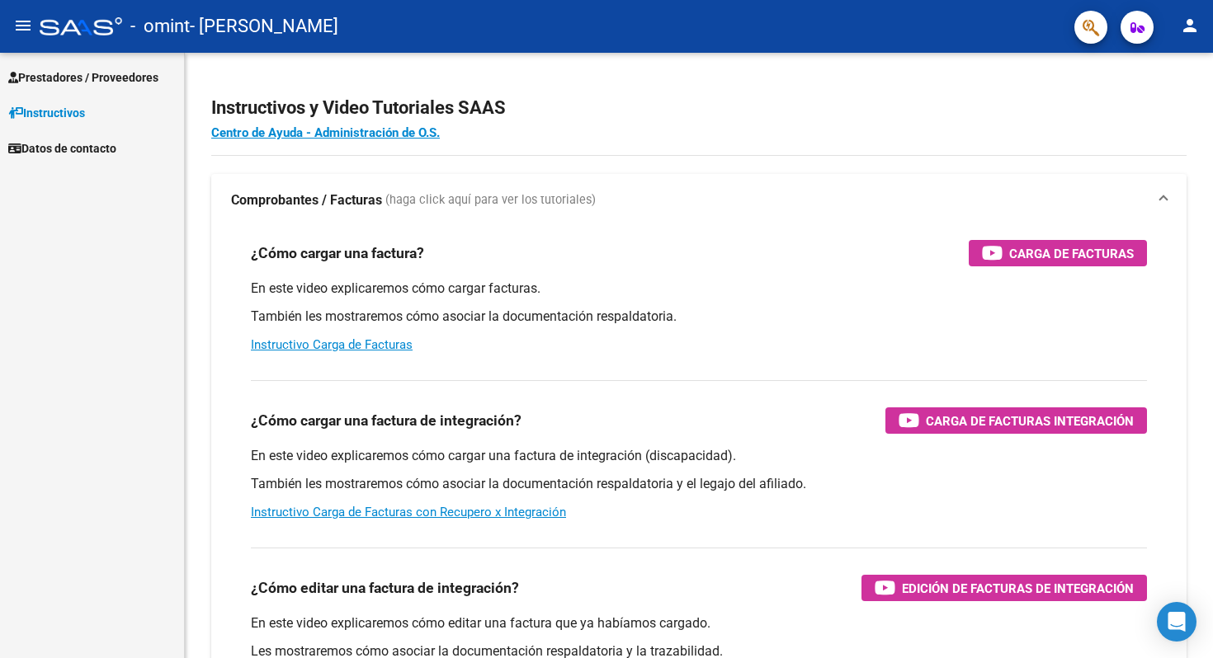
click at [117, 73] on span "Prestadores / Proveedores" at bounding box center [83, 77] width 150 height 18
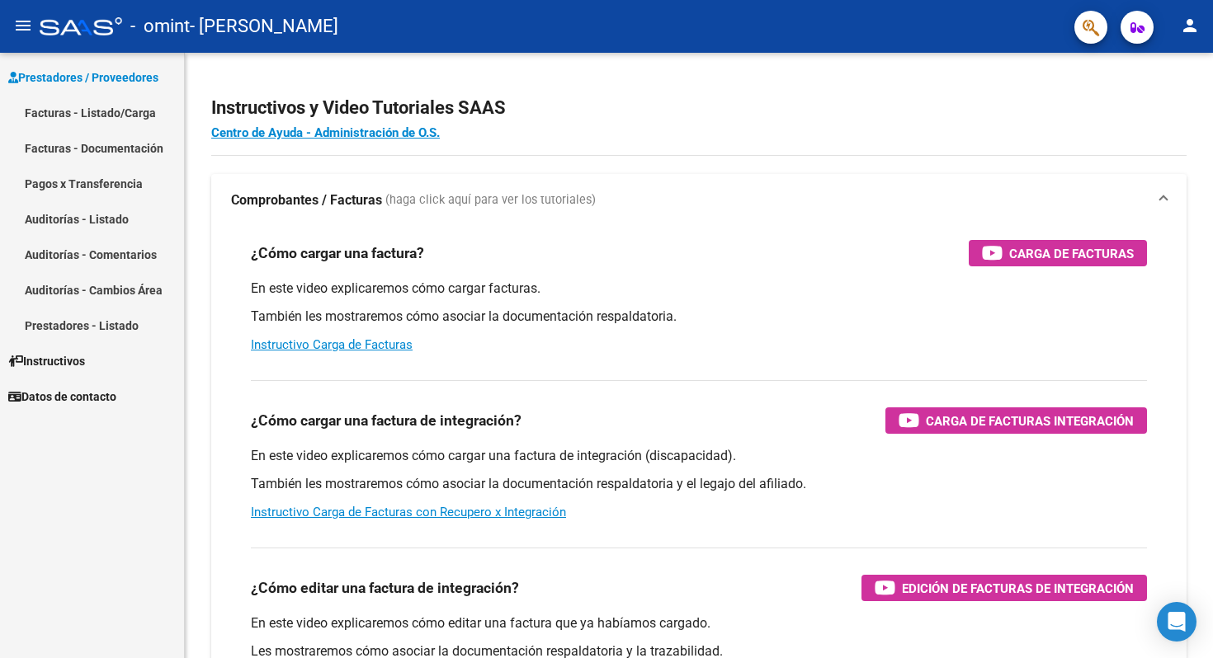
click at [135, 115] on link "Facturas - Listado/Carga" at bounding box center [92, 112] width 184 height 35
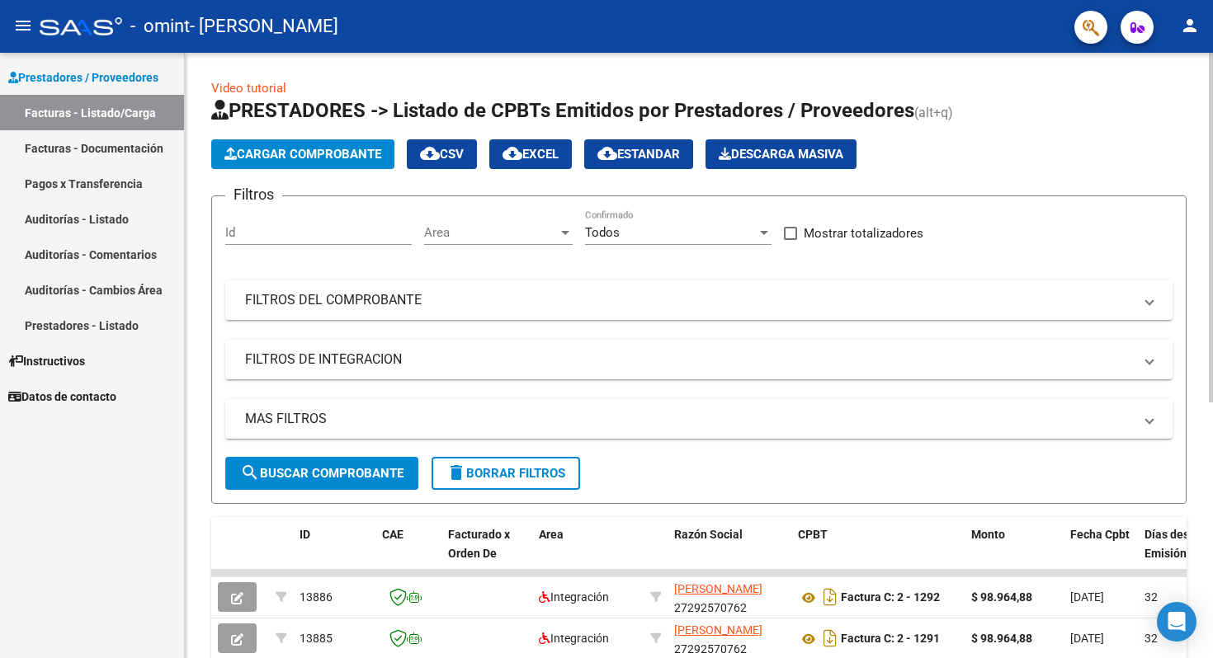
click at [325, 154] on span "Cargar Comprobante" at bounding box center [302, 154] width 157 height 15
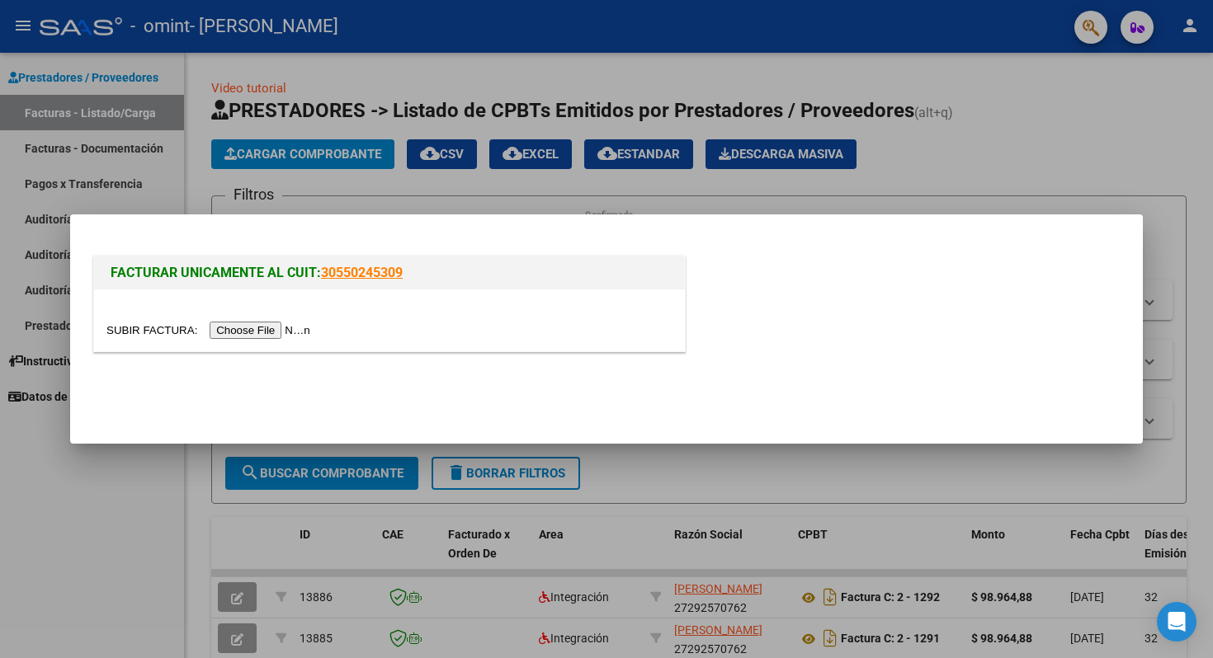
click at [279, 331] on input "file" at bounding box center [210, 330] width 209 height 17
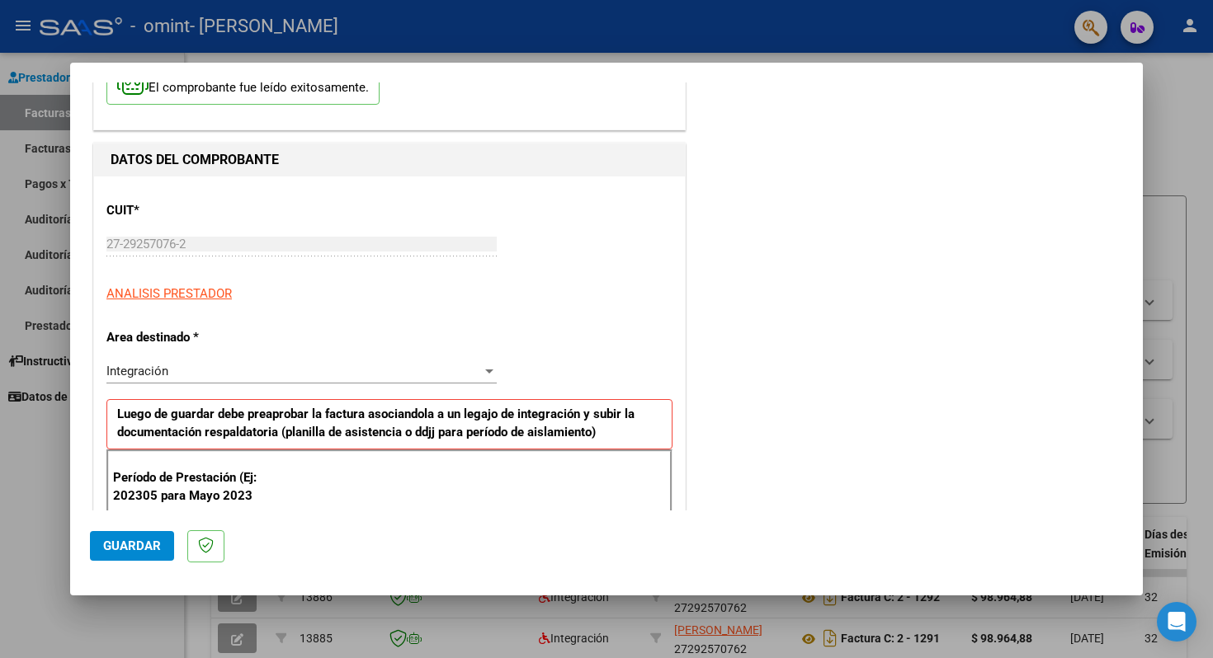
scroll to position [208, 0]
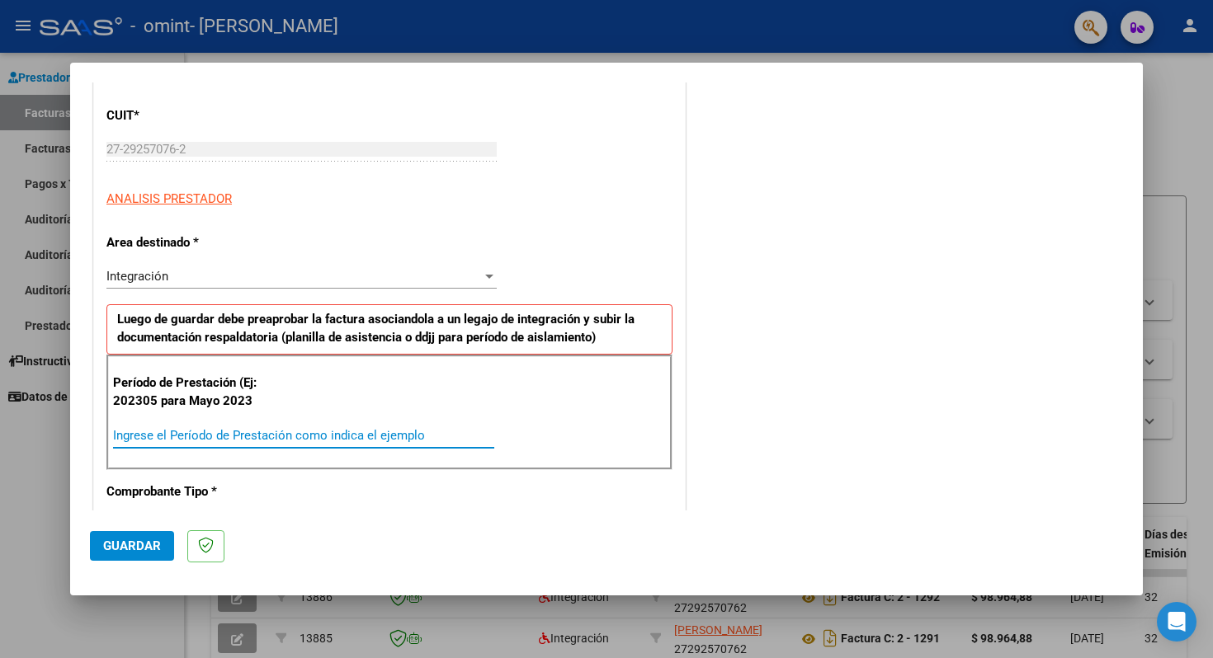
click at [285, 433] on input "Ingrese el Período de Prestación como indica el ejemplo" at bounding box center [303, 435] width 381 height 15
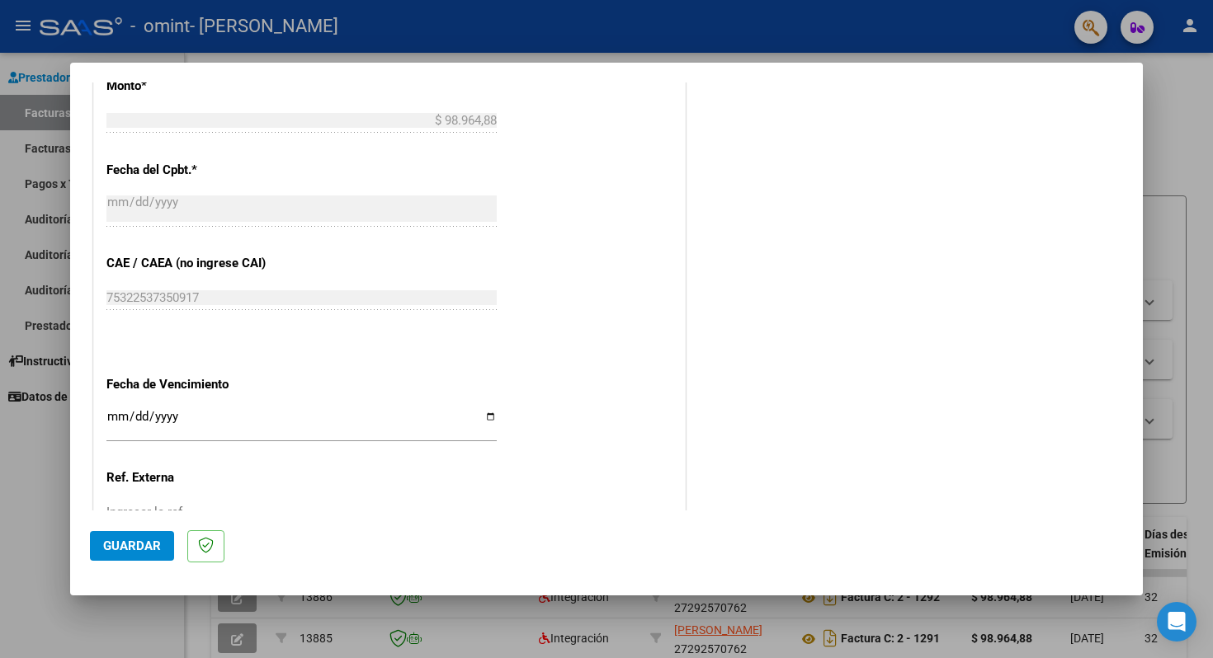
scroll to position [931, 0]
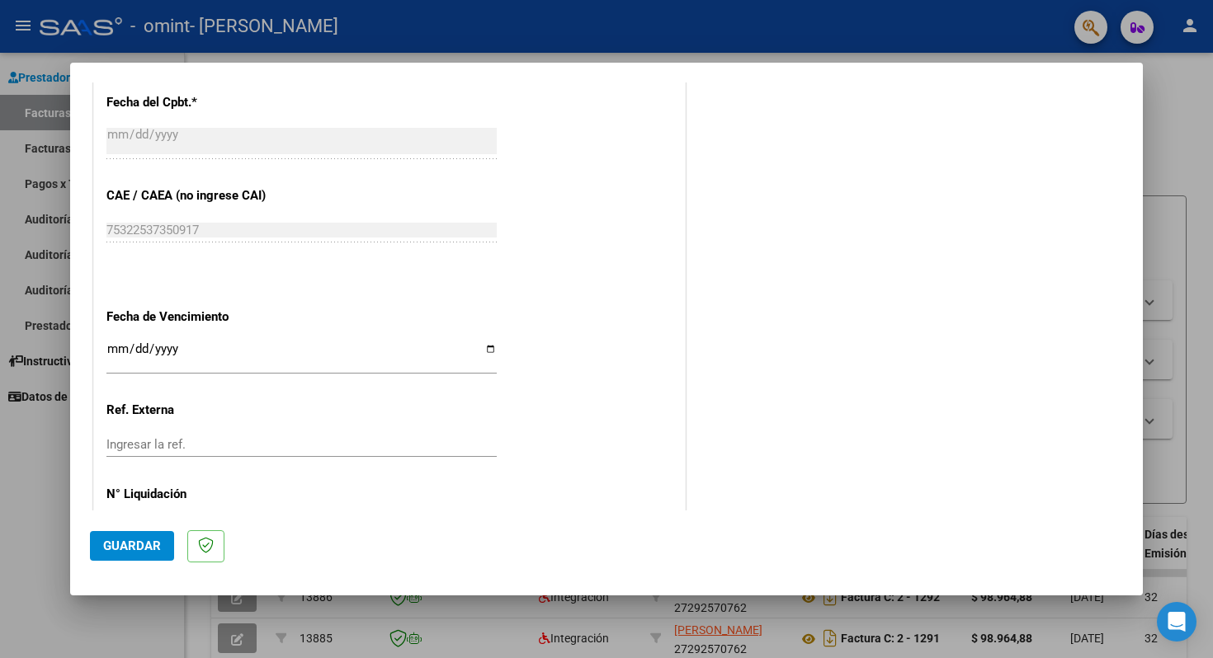
type input "202507"
click at [490, 346] on input "Ingresar la fecha" at bounding box center [301, 355] width 390 height 26
type input "[DATE]"
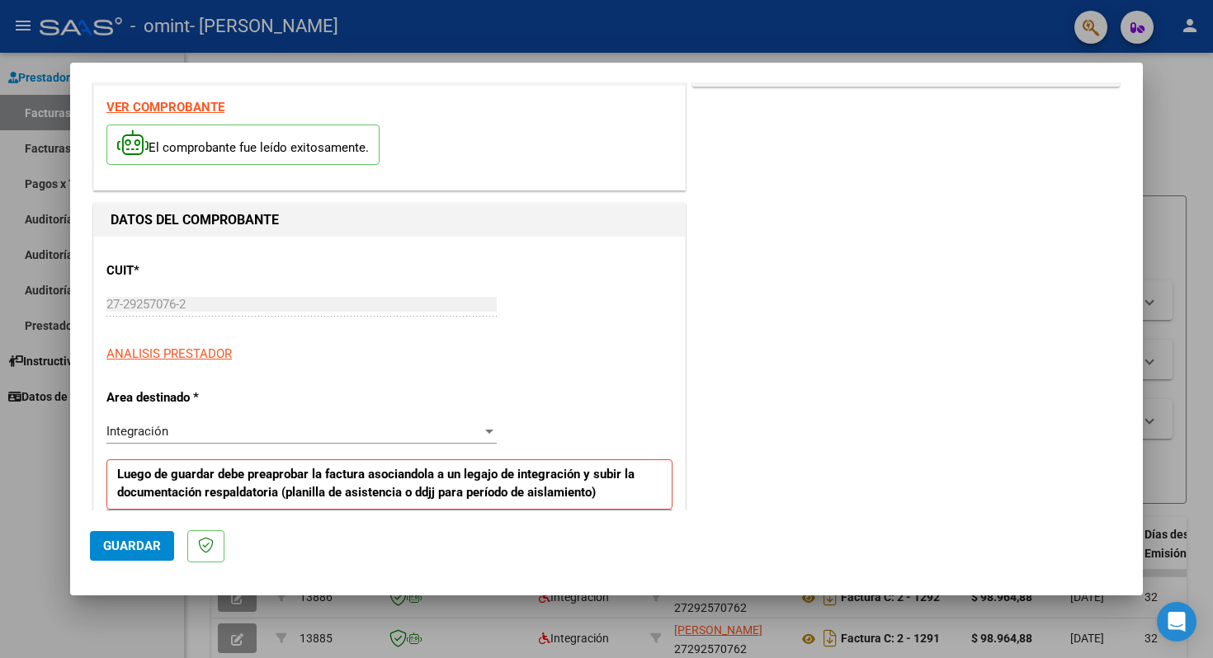
scroll to position [0, 0]
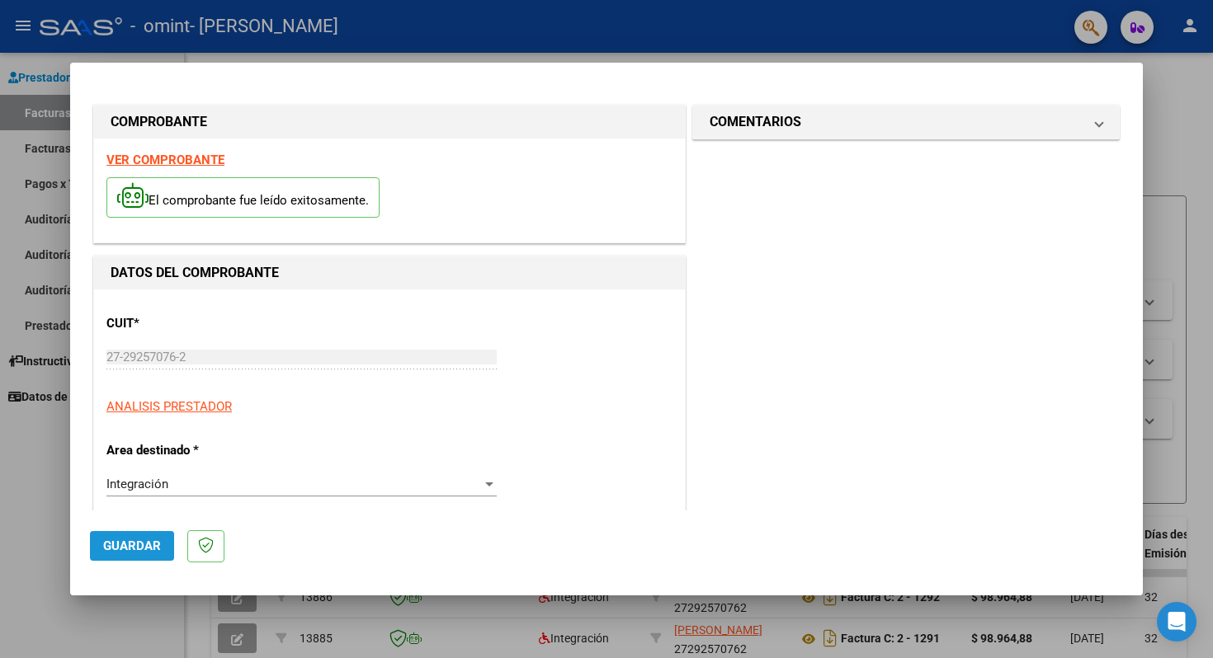
click at [134, 545] on span "Guardar" at bounding box center [132, 546] width 58 height 15
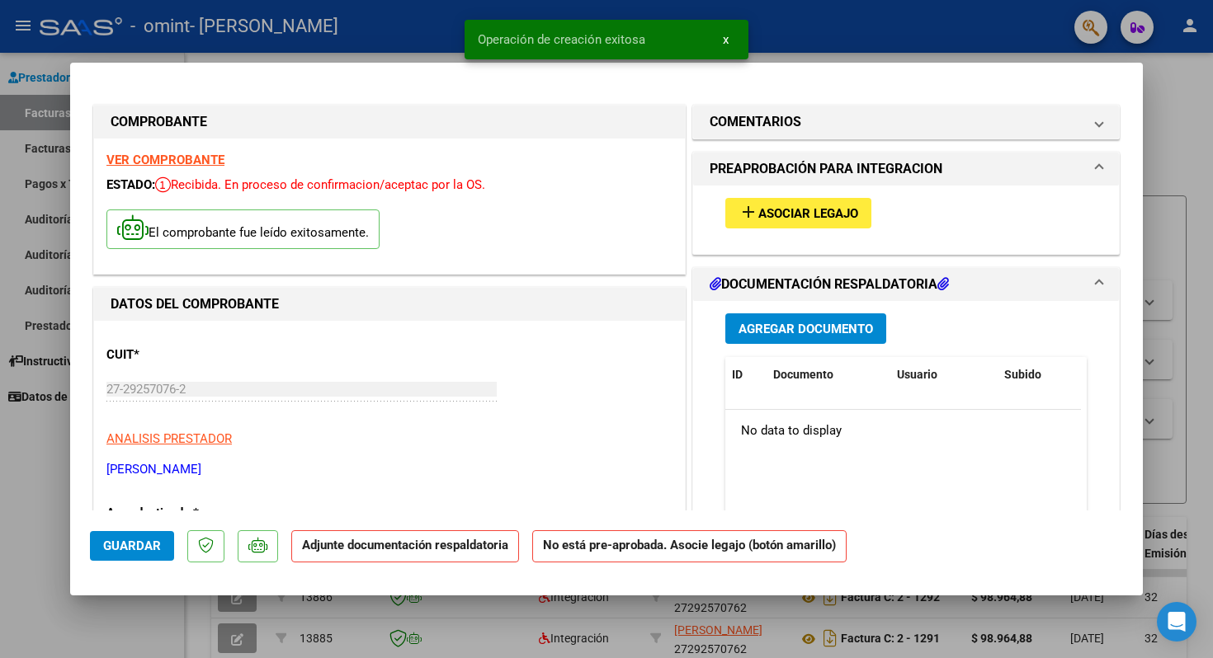
click at [808, 216] on span "Asociar Legajo" at bounding box center [808, 213] width 100 height 15
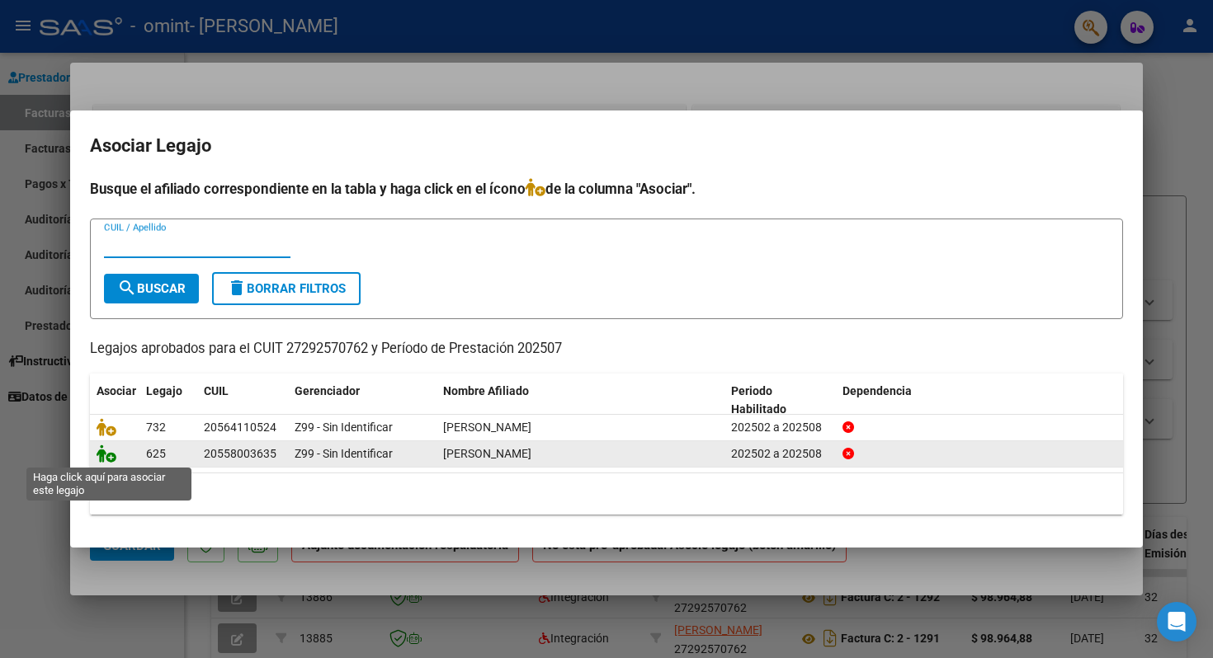
click at [112, 457] on icon at bounding box center [107, 454] width 20 height 18
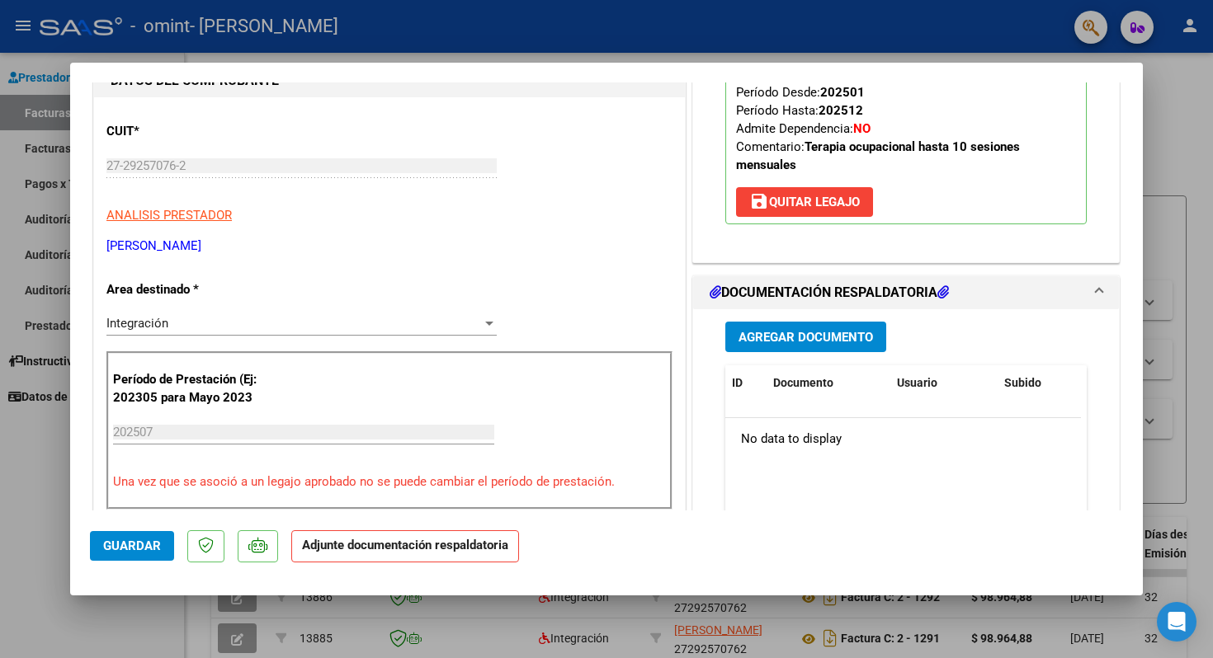
scroll to position [224, 0]
click at [818, 335] on span "Agregar Documento" at bounding box center [805, 336] width 134 height 15
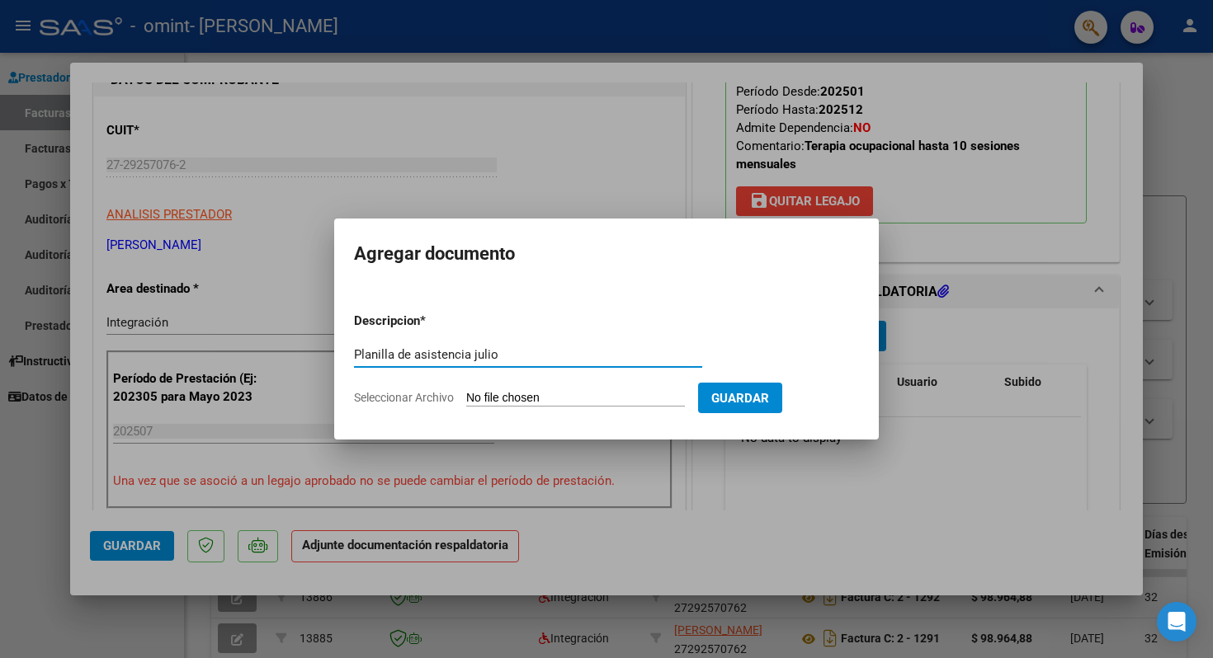
type input "Planilla de asistencia julio"
click at [483, 396] on input "Seleccionar Archivo" at bounding box center [575, 399] width 219 height 16
type input "C:\fakepath\[PERSON_NAME].pdf"
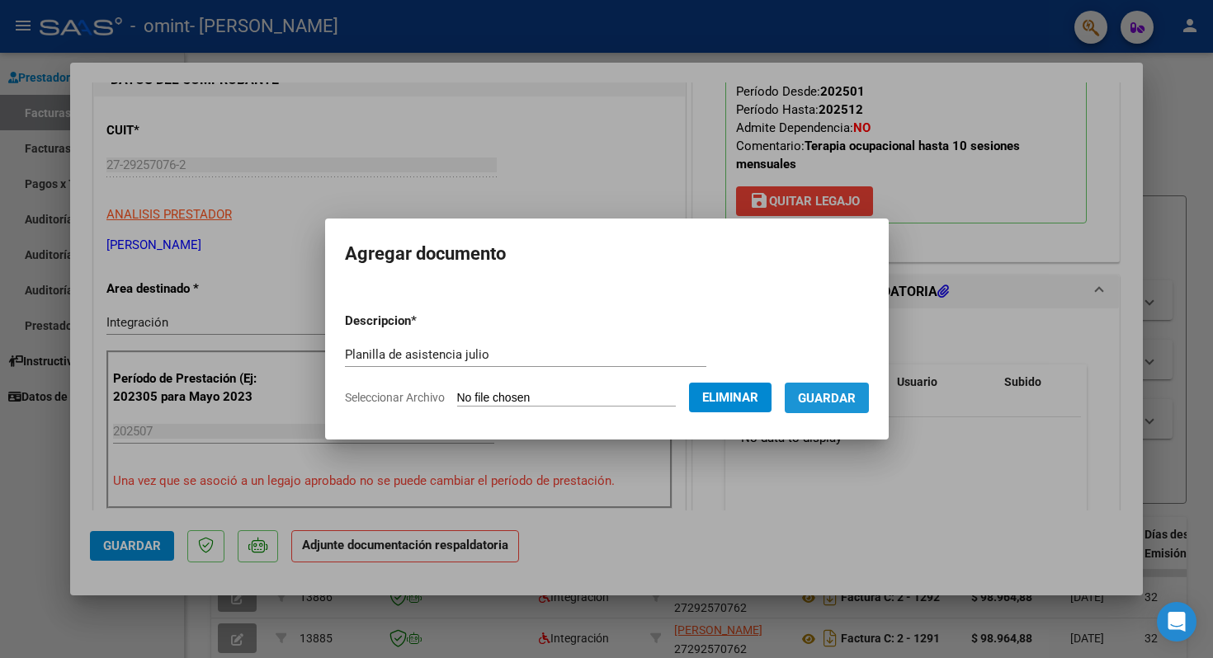
click at [856, 396] on span "Guardar" at bounding box center [827, 398] width 58 height 15
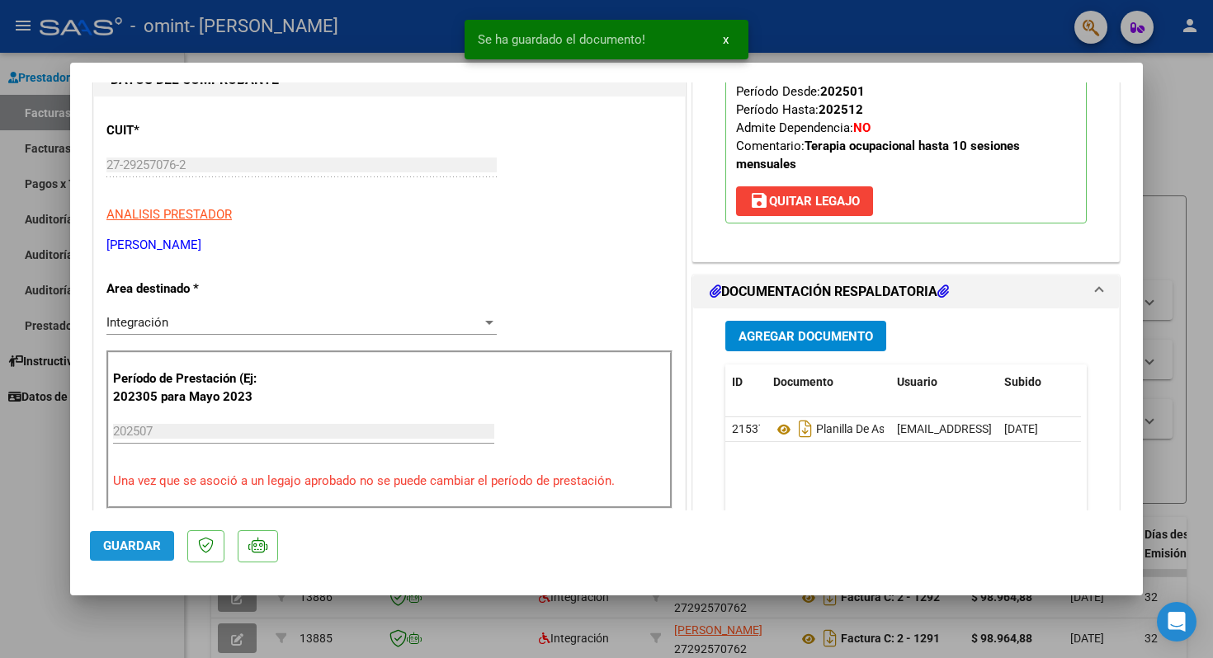
click at [144, 542] on span "Guardar" at bounding box center [132, 546] width 58 height 15
click at [511, 620] on div at bounding box center [606, 329] width 1213 height 658
type input "$ 0,00"
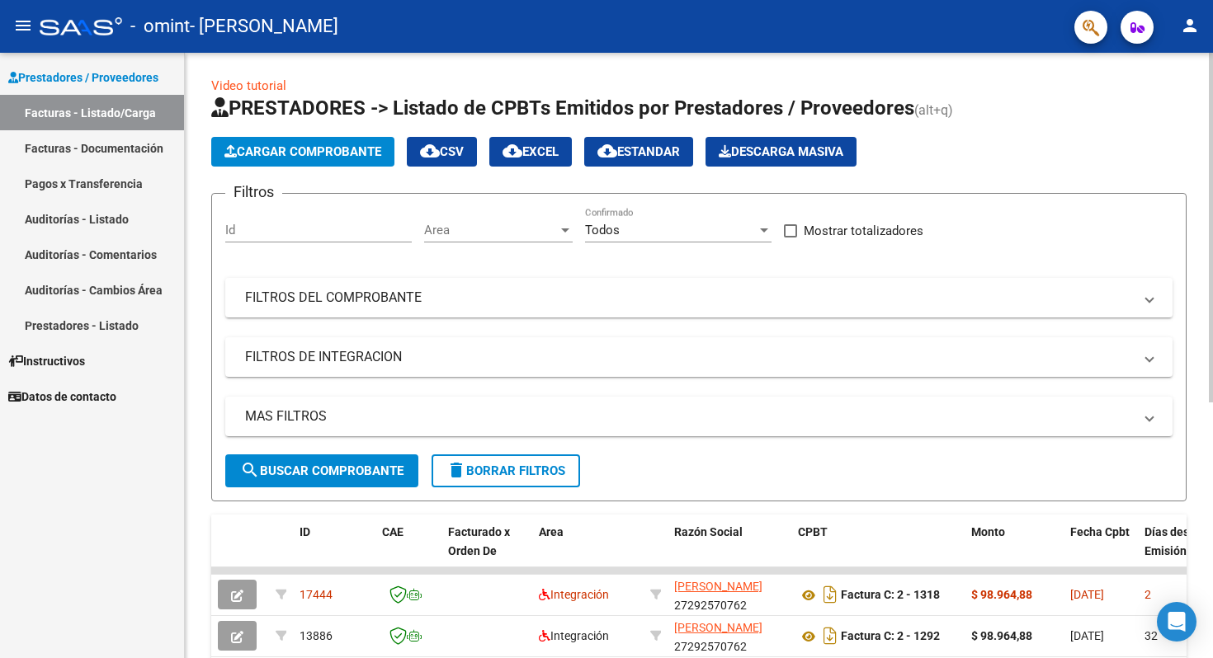
scroll to position [3, 0]
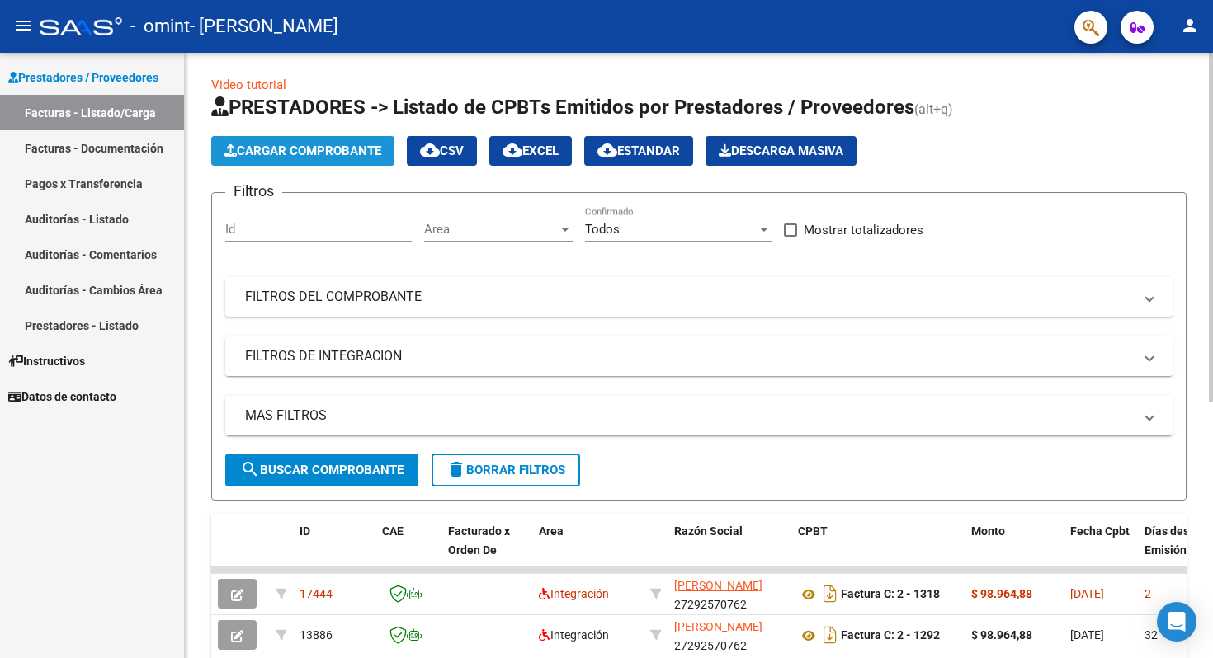
click at [356, 155] on span "Cargar Comprobante" at bounding box center [302, 151] width 157 height 15
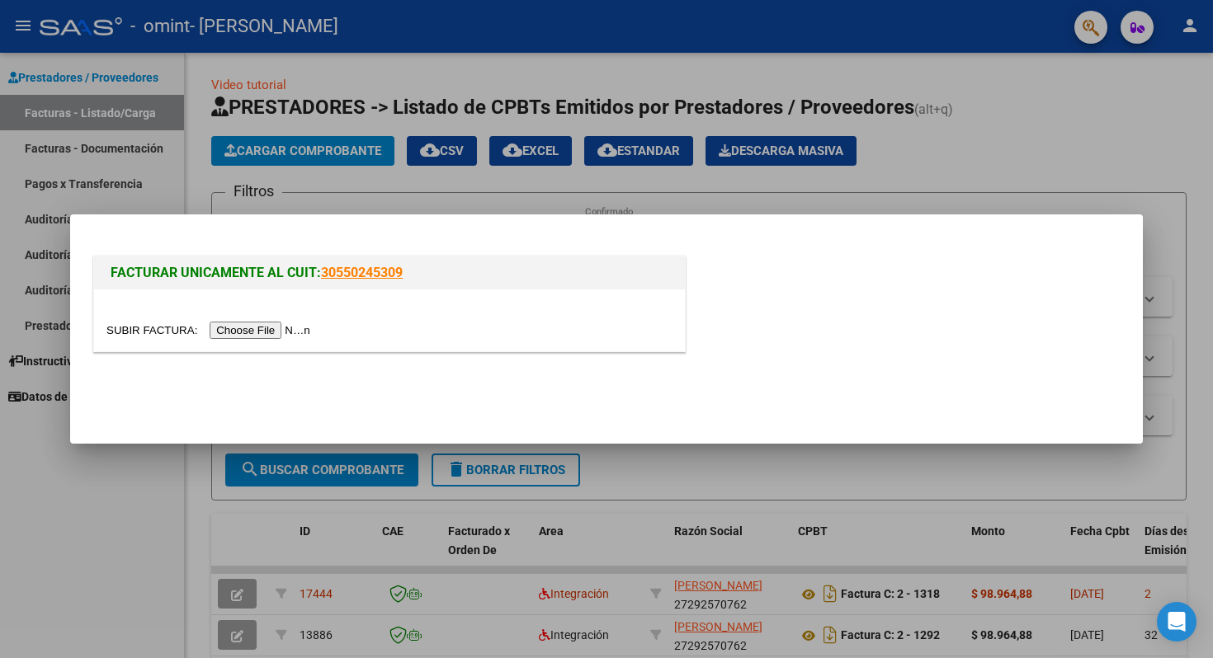
click at [275, 334] on input "file" at bounding box center [210, 330] width 209 height 17
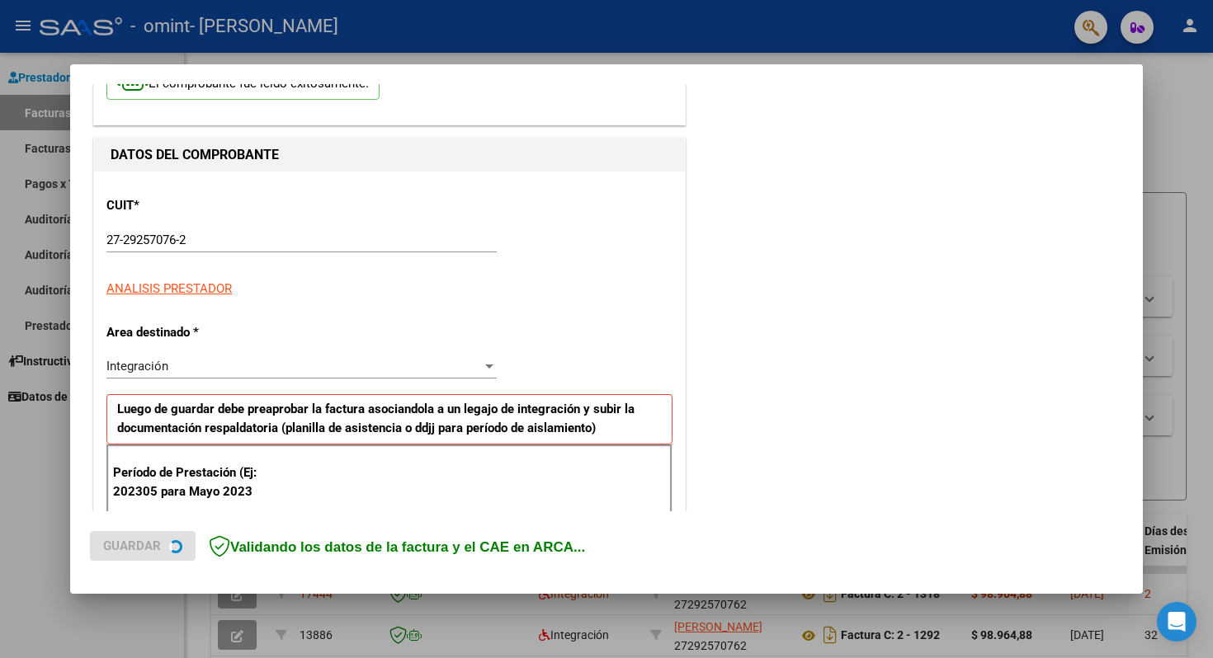
scroll to position [212, 0]
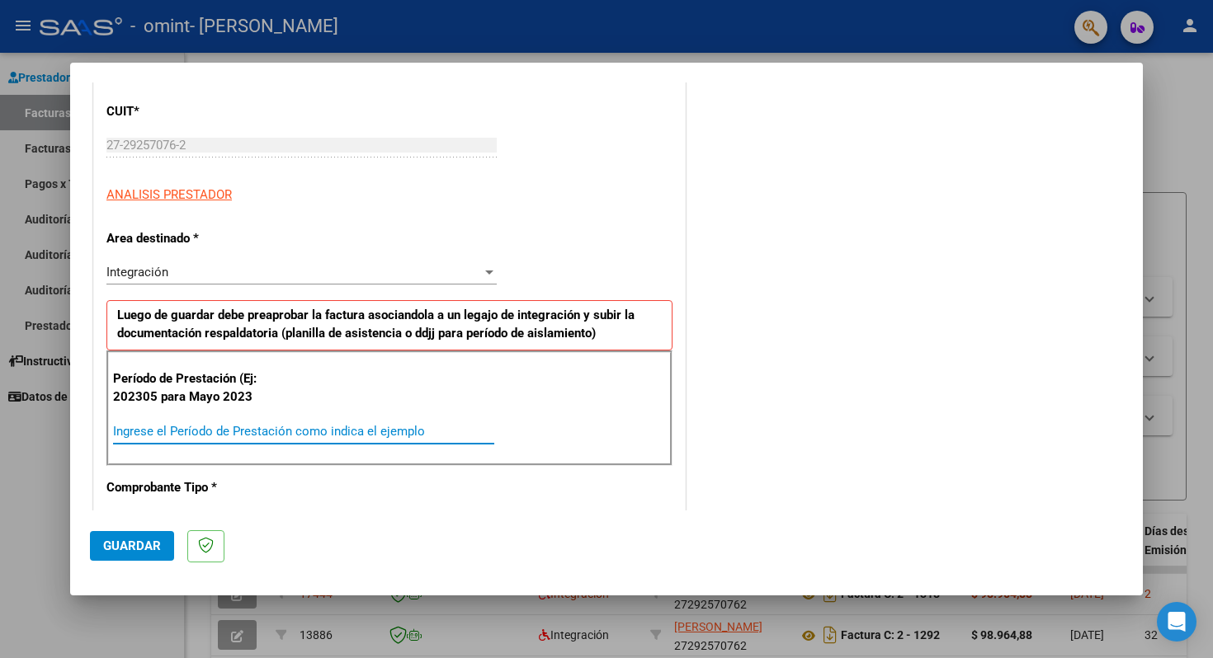
click at [366, 429] on input "Ingrese el Período de Prestación como indica el ejemplo" at bounding box center [303, 431] width 381 height 15
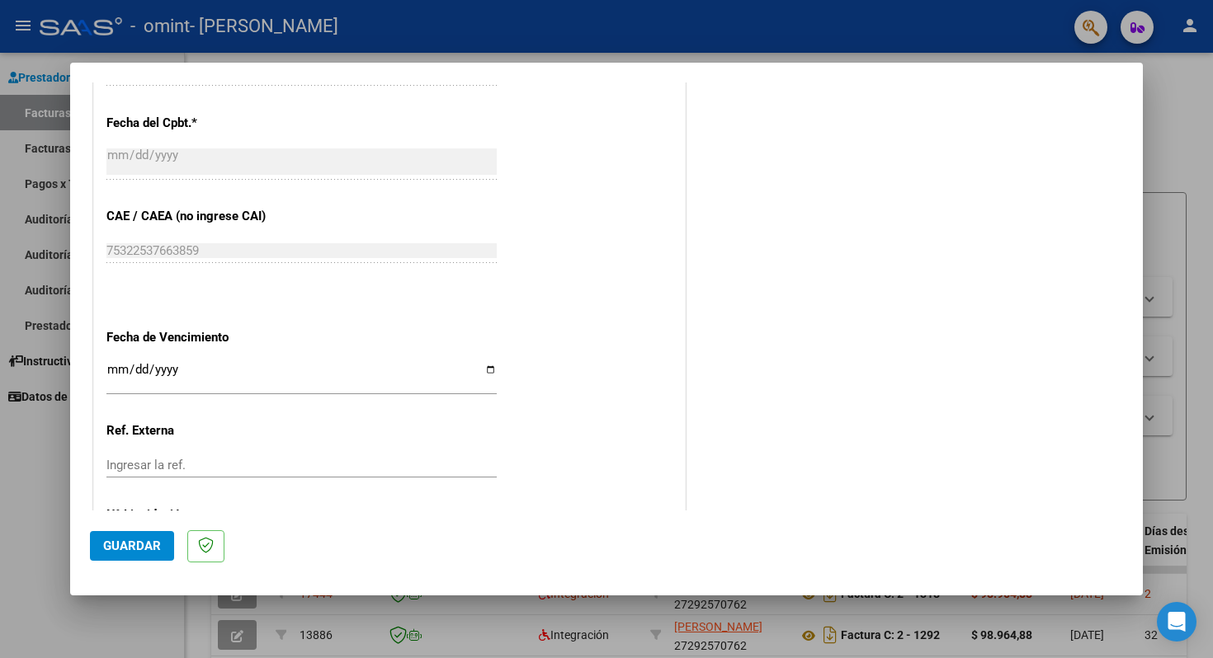
scroll to position [943, 0]
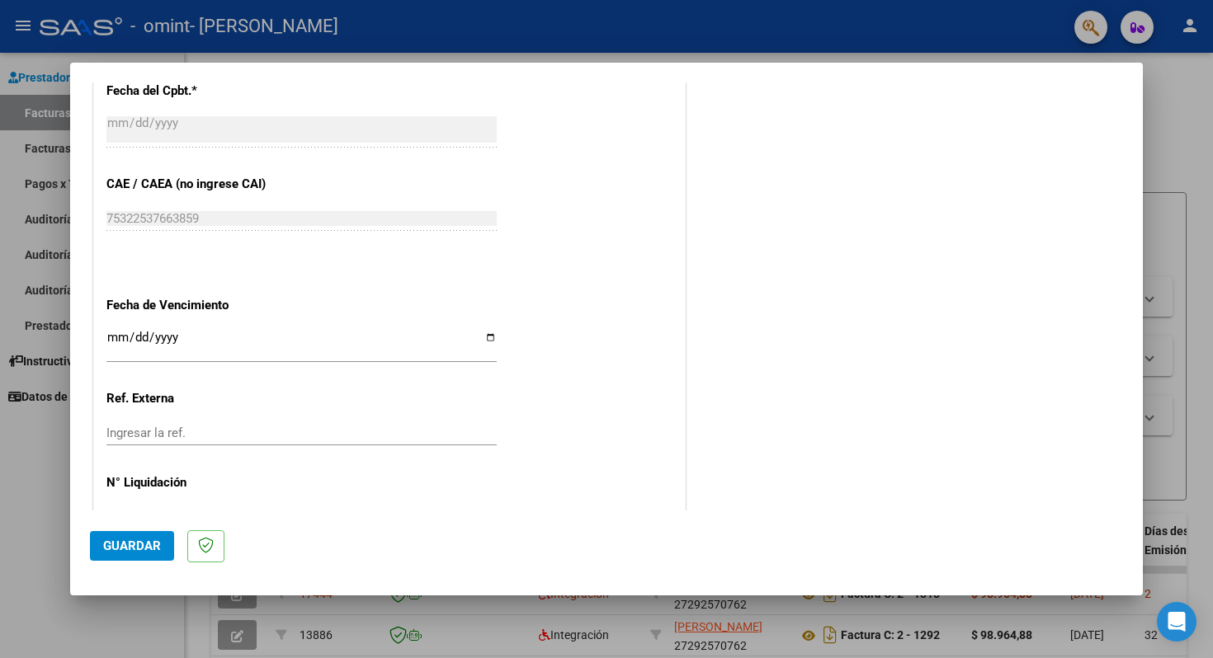
type input "202507"
click at [486, 334] on input "Ingresar la fecha" at bounding box center [301, 344] width 390 height 26
type input "[DATE]"
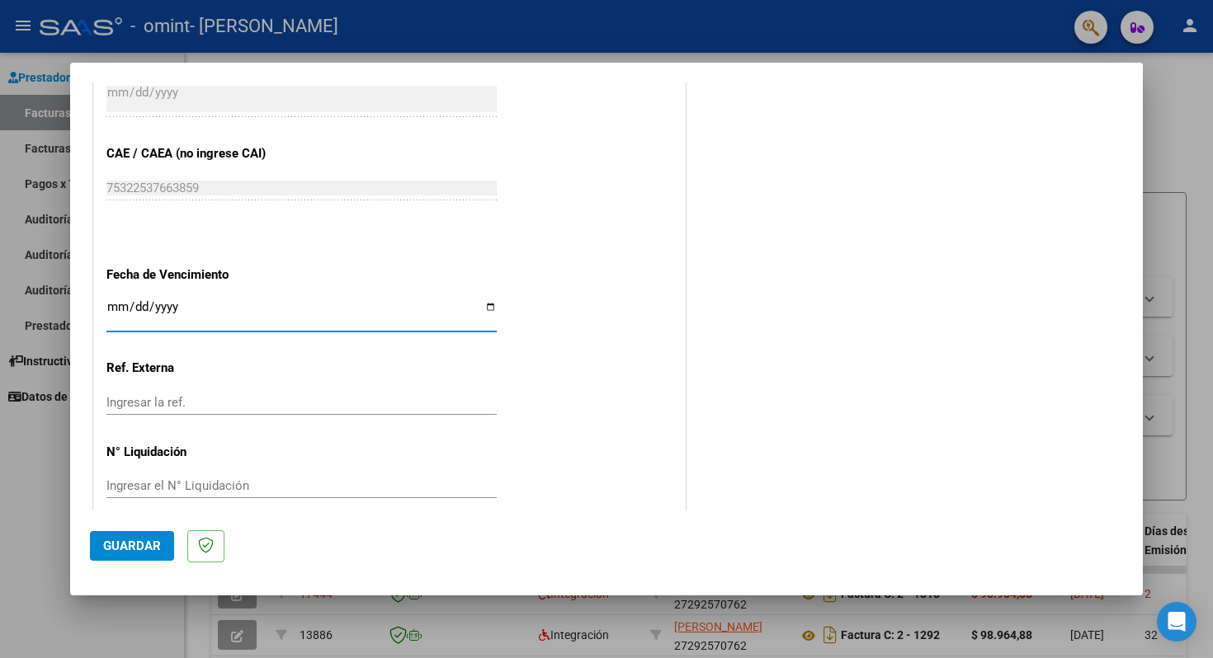
scroll to position [990, 0]
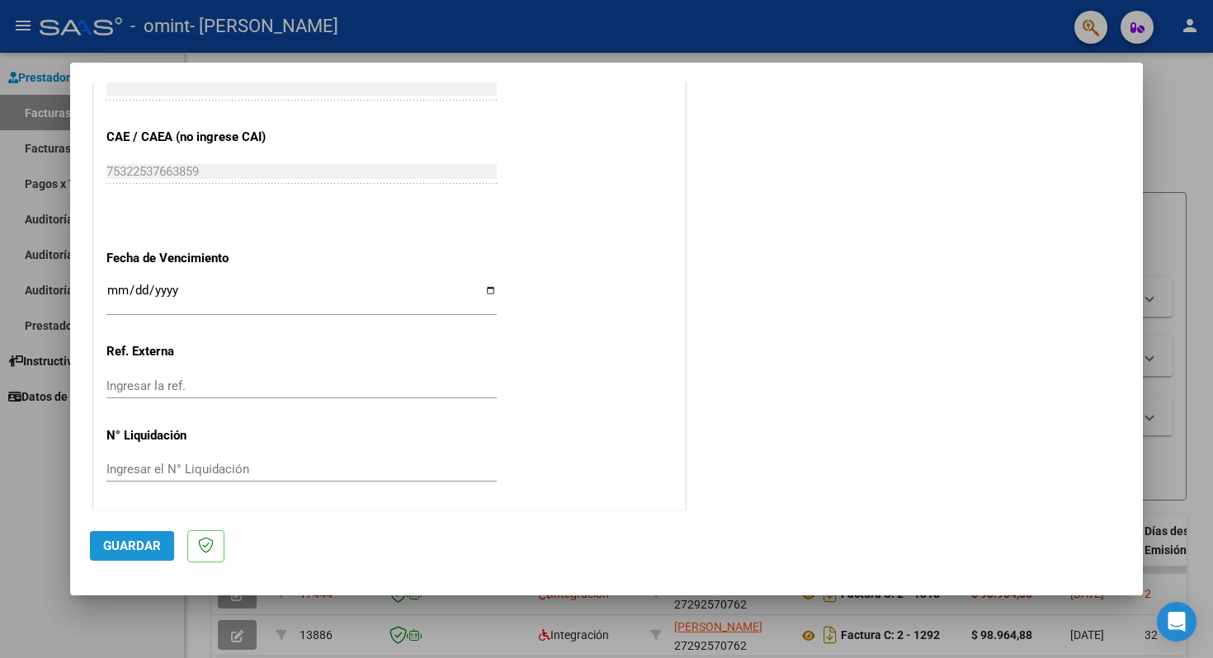
click at [105, 544] on span "Guardar" at bounding box center [132, 546] width 58 height 15
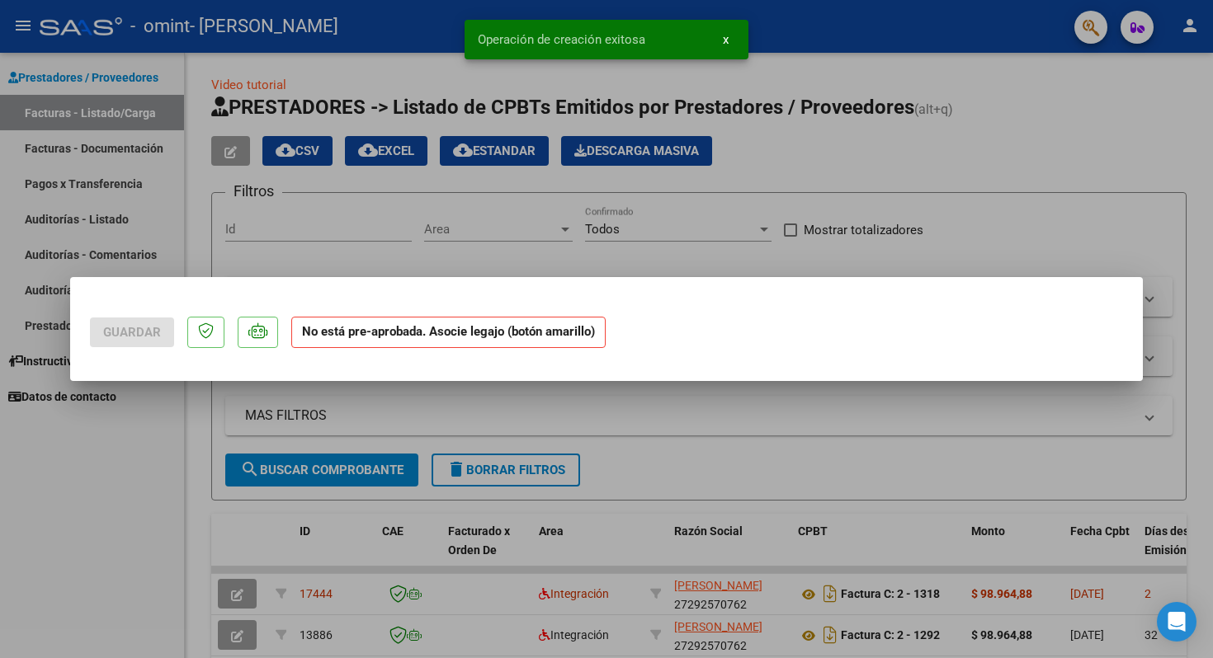
scroll to position [0, 0]
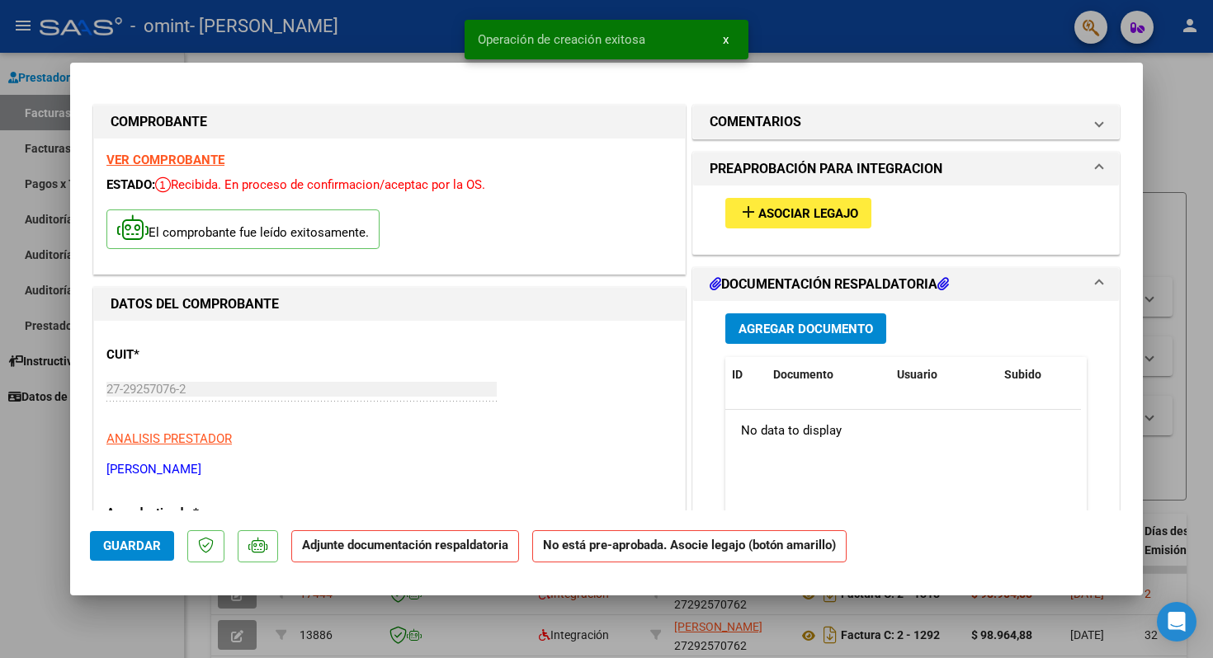
click at [849, 215] on span "Asociar Legajo" at bounding box center [808, 213] width 100 height 15
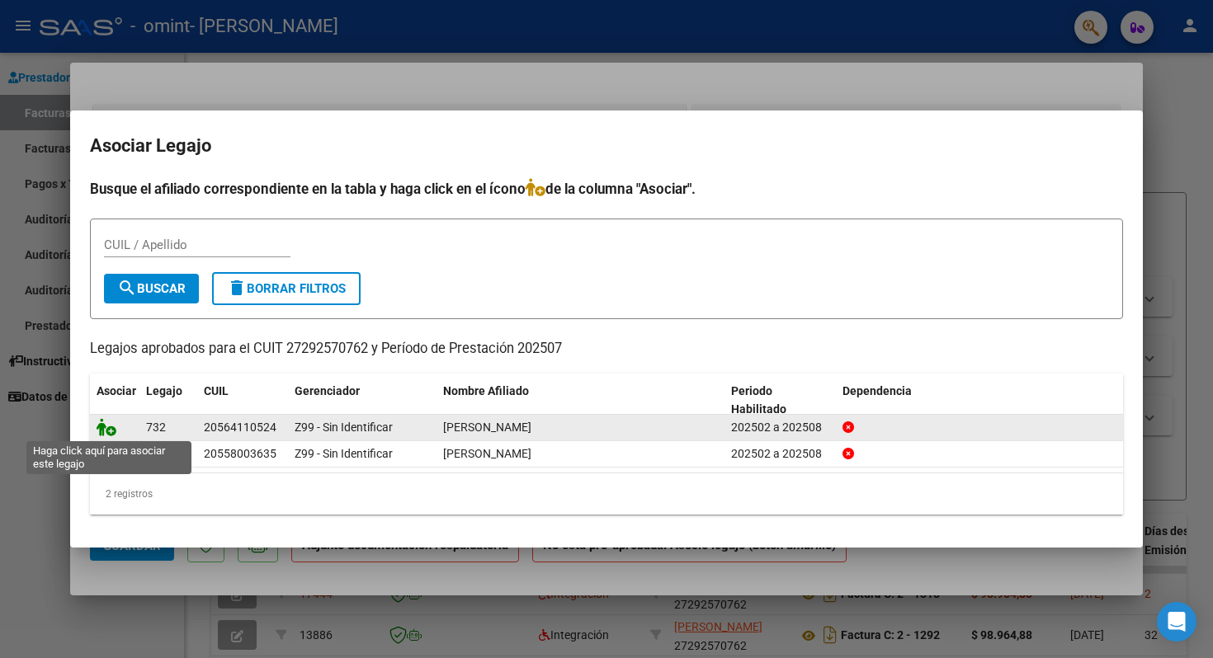
click at [114, 432] on icon at bounding box center [107, 427] width 20 height 18
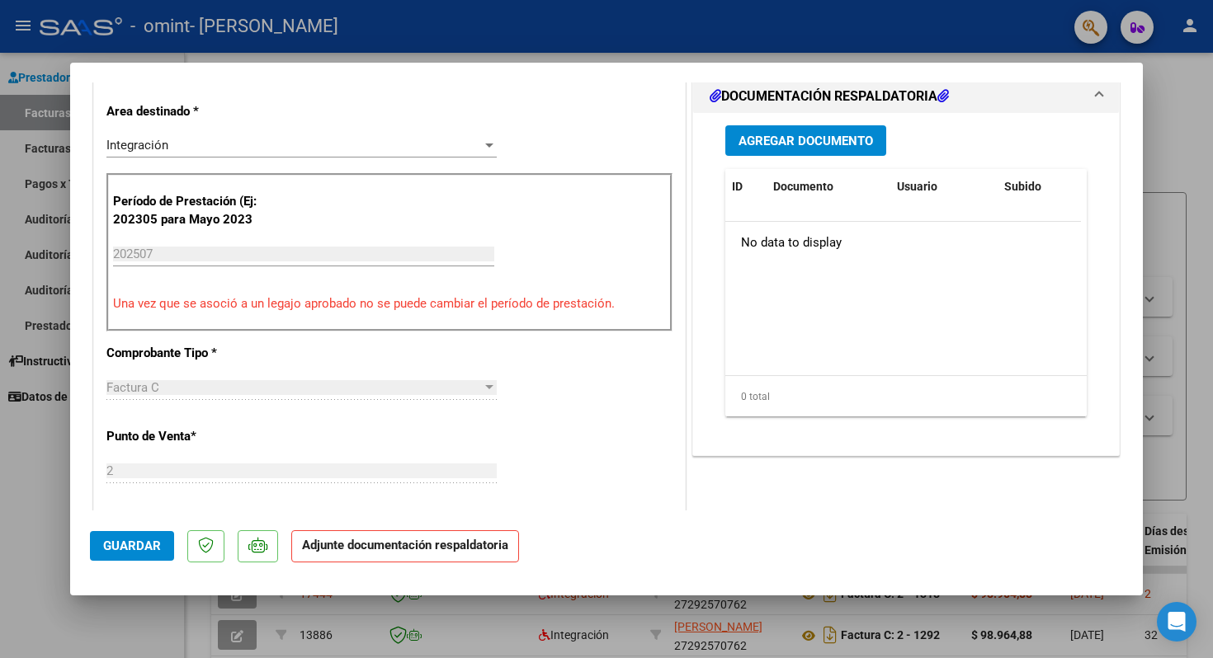
scroll to position [363, 0]
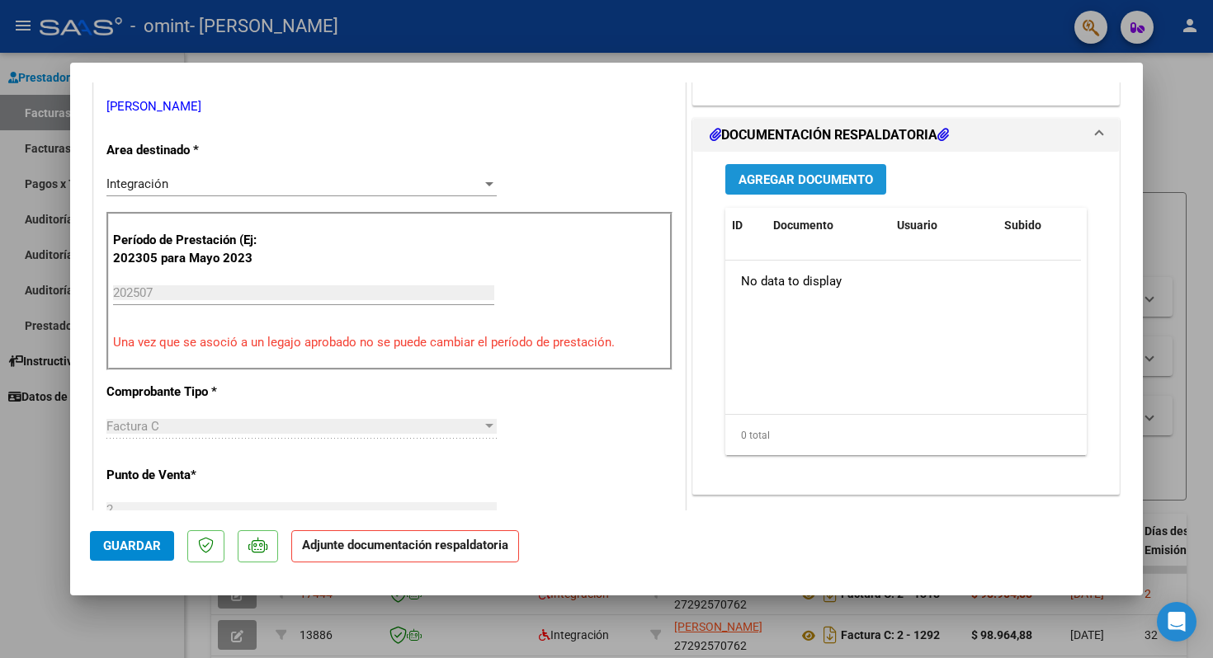
click at [780, 172] on span "Agregar Documento" at bounding box center [805, 179] width 134 height 15
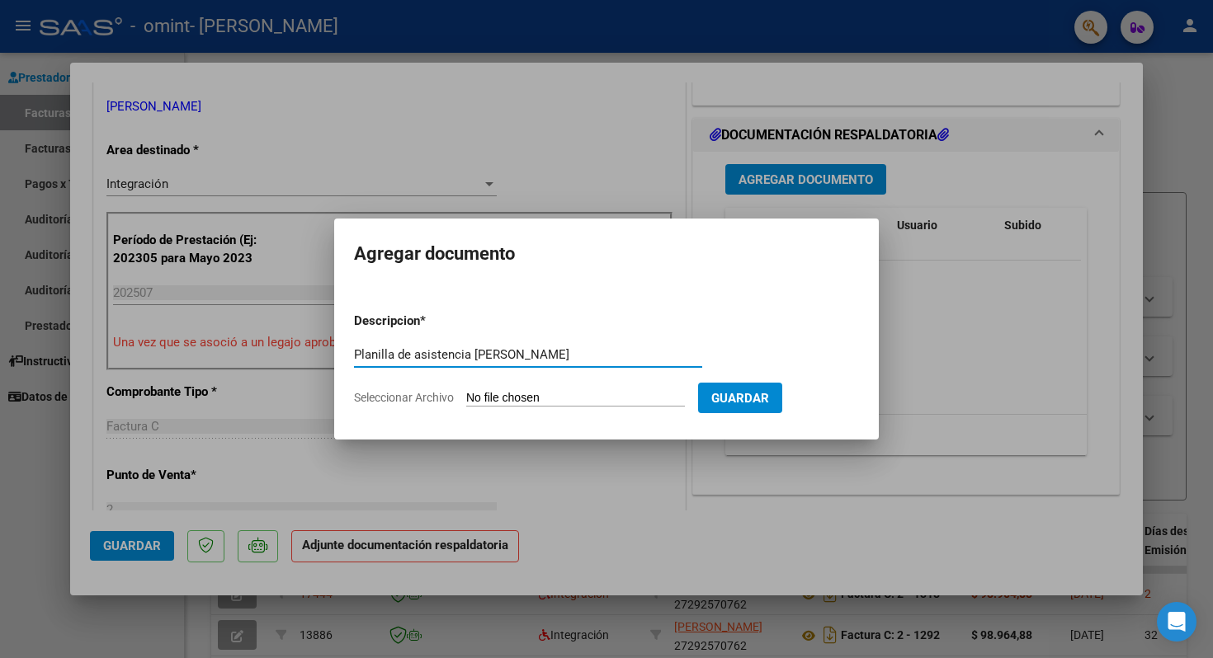
type input "Planilla de asistencia [PERSON_NAME]"
click at [532, 394] on input "Seleccionar Archivo" at bounding box center [575, 399] width 219 height 16
type input "C:\fakepath\27292570762_011_00002_00001319.pdf"
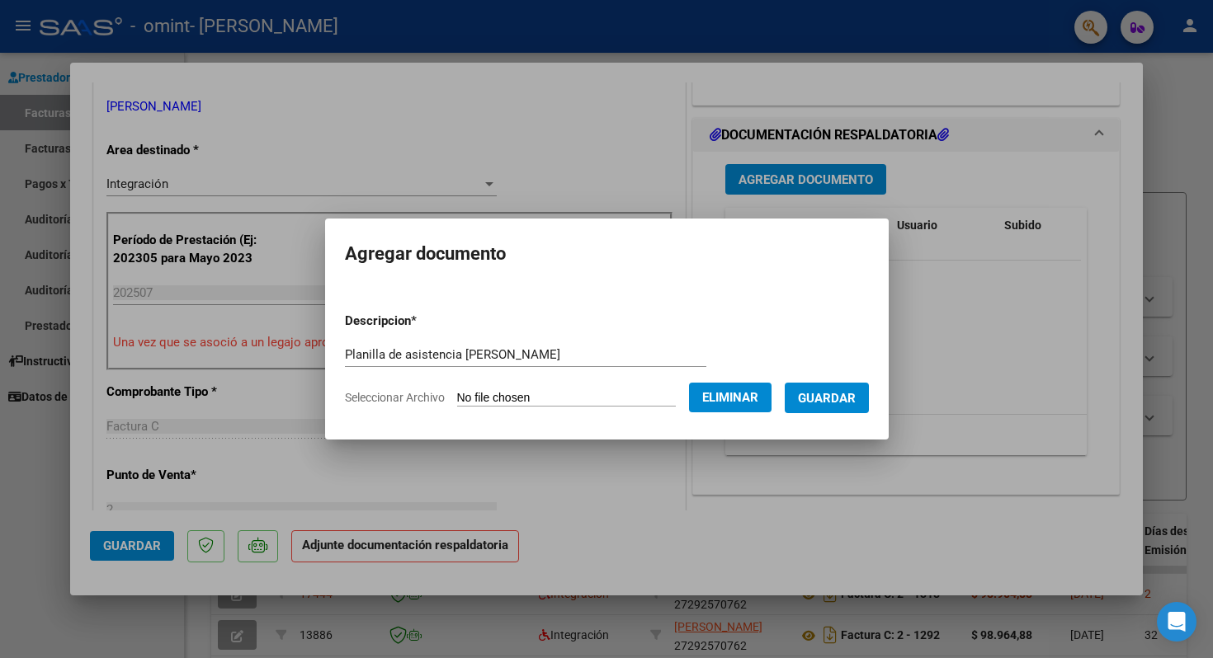
click at [842, 397] on span "Guardar" at bounding box center [827, 398] width 58 height 15
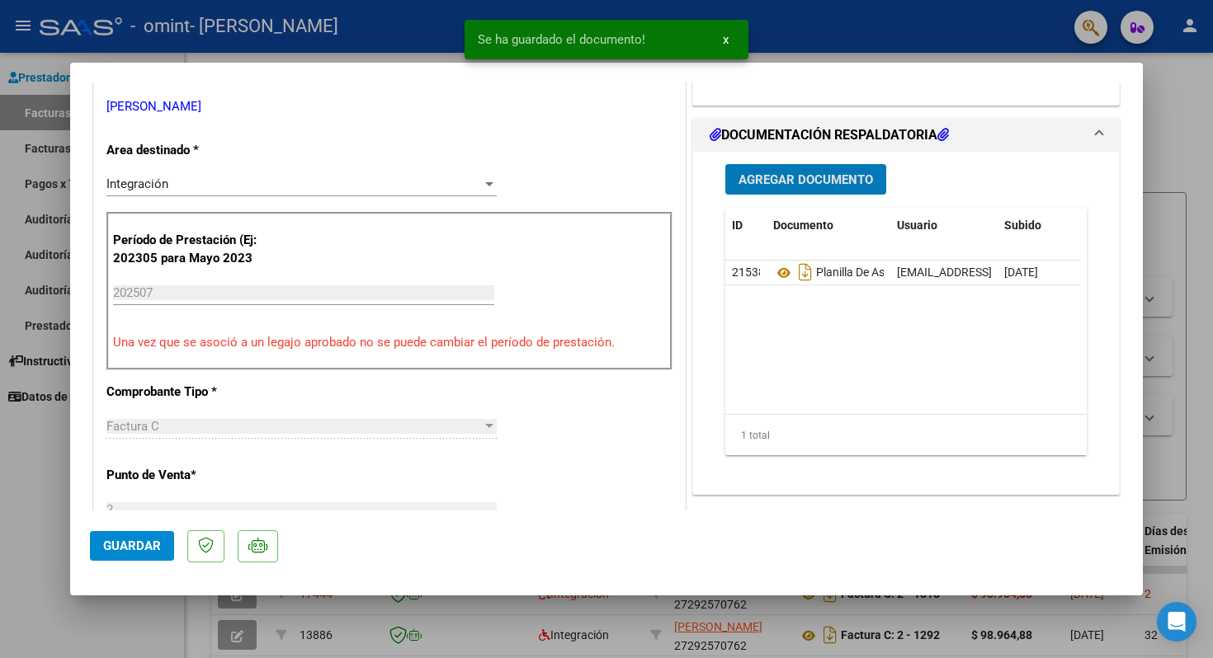
click at [137, 545] on span "Guardar" at bounding box center [132, 546] width 58 height 15
click at [148, 554] on button "Guardar" at bounding box center [132, 546] width 84 height 30
click at [100, 613] on div at bounding box center [606, 329] width 1213 height 658
type input "$ 0,00"
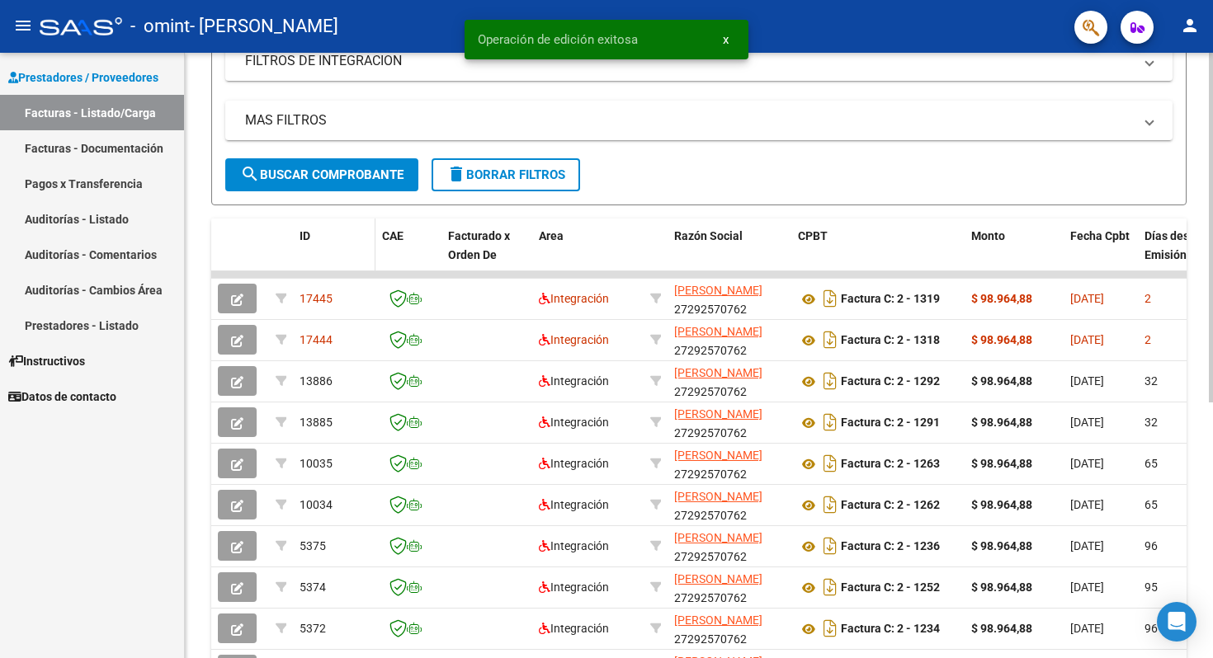
scroll to position [323, 0]
